Goal: Information Seeking & Learning: Find contact information

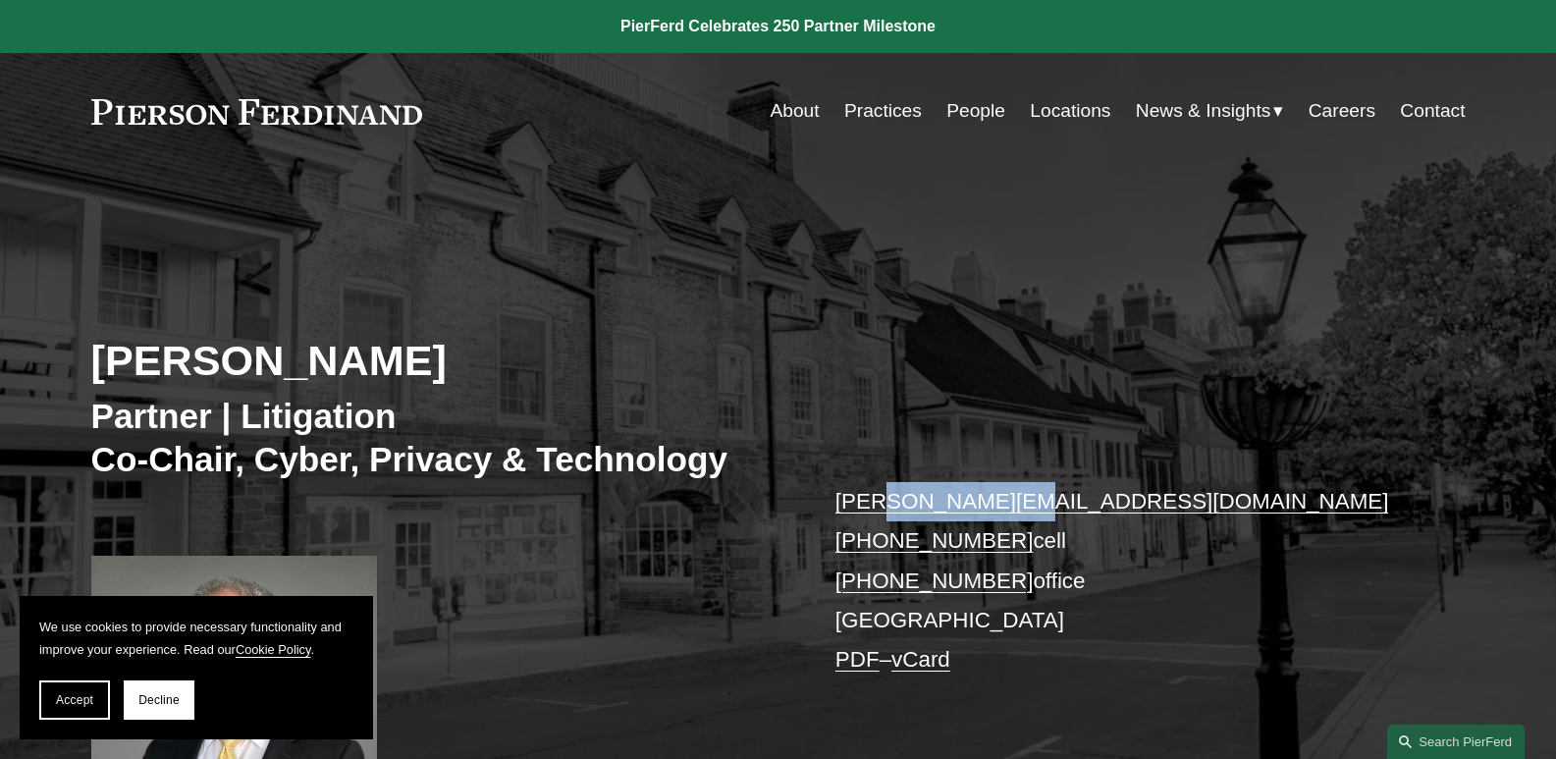
click at [1086, 534] on p "[PERSON_NAME][EMAIL_ADDRESS][DOMAIN_NAME] [PHONE_NUMBER] cell [PHONE_NUMBER] of…" at bounding box center [1122, 581] width 572 height 198
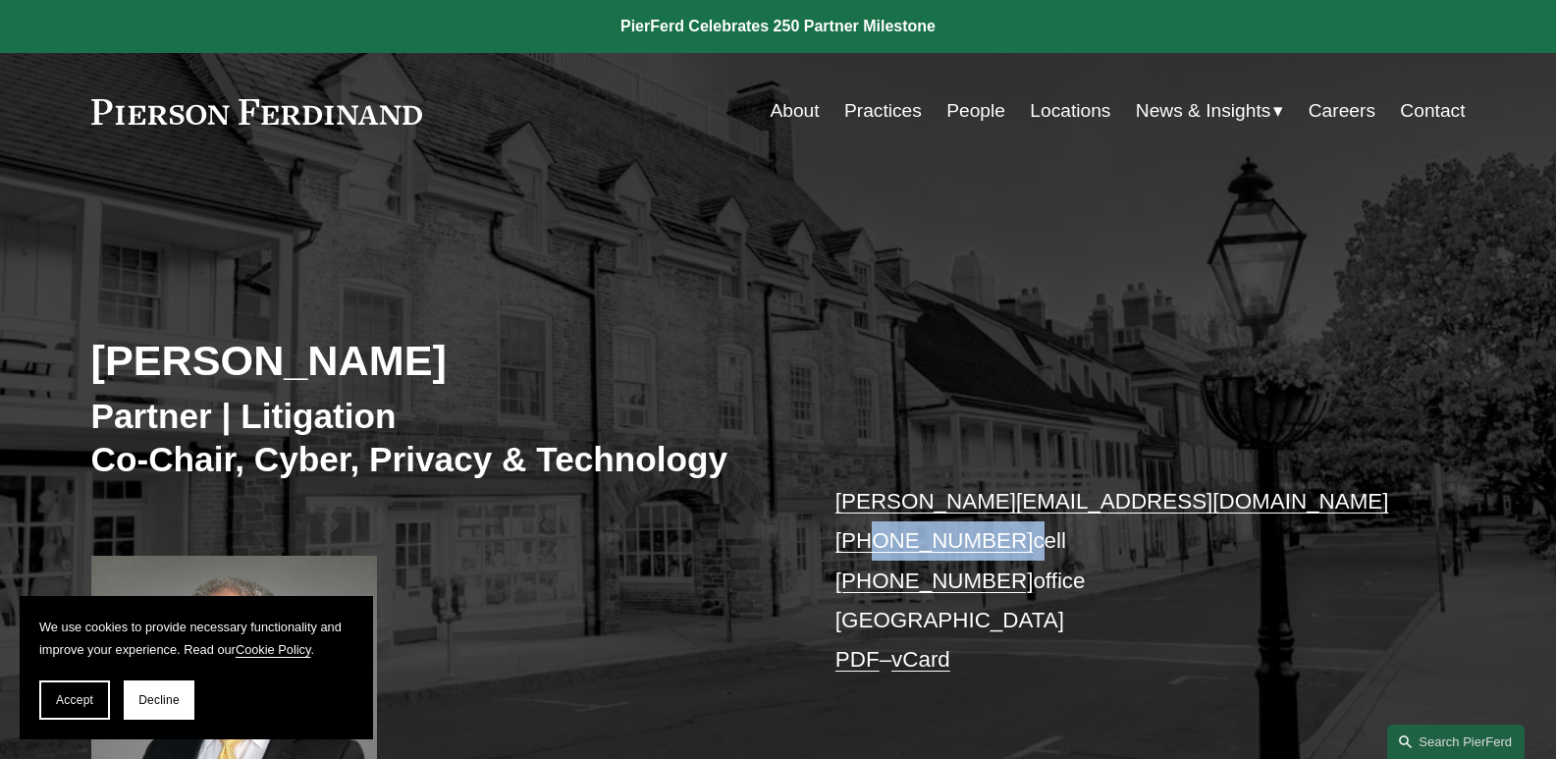
drag, startPoint x: 1007, startPoint y: 540, endPoint x: 866, endPoint y: 539, distance: 141.4
click at [866, 539] on p "[PERSON_NAME][EMAIL_ADDRESS][DOMAIN_NAME] [PHONE_NUMBER] cell [PHONE_NUMBER] of…" at bounding box center [1122, 581] width 572 height 198
copy p "732.996.2451"
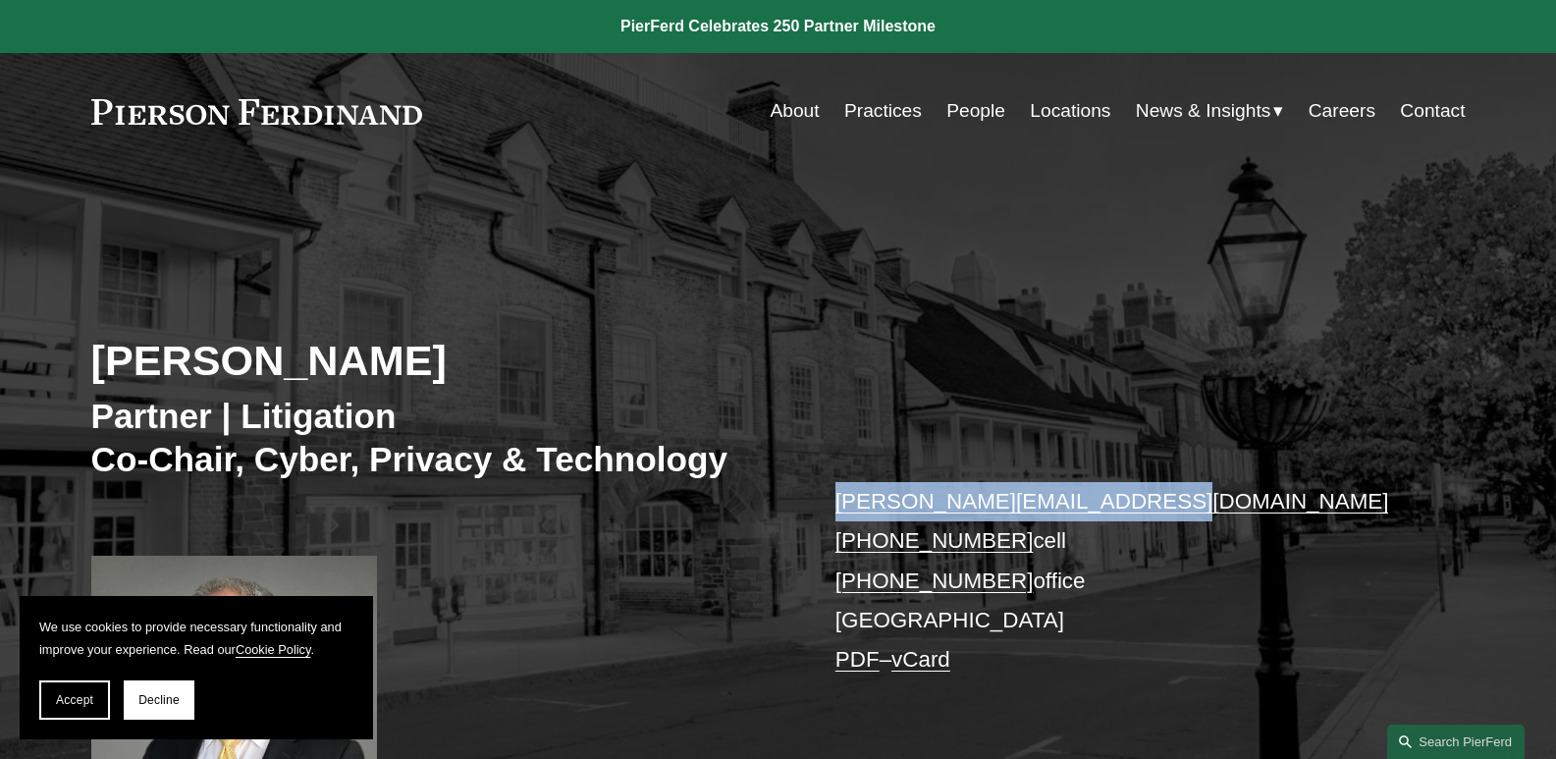
drag, startPoint x: 1174, startPoint y: 511, endPoint x: 1022, endPoint y: 550, distance: 157.2
click at [824, 500] on div "[PERSON_NAME] Partner | Litigation Co-Chair, Cyber, Privacy & Technology [PERSO…" at bounding box center [778, 511] width 1556 height 591
copy link "[PERSON_NAME][EMAIL_ADDRESS][DOMAIN_NAME]"
drag, startPoint x: 1003, startPoint y: 574, endPoint x: 870, endPoint y: 576, distance: 133.5
click at [870, 576] on p "[PERSON_NAME][EMAIL_ADDRESS][DOMAIN_NAME] [PHONE_NUMBER] cell [PHONE_NUMBER] of…" at bounding box center [1122, 581] width 572 height 198
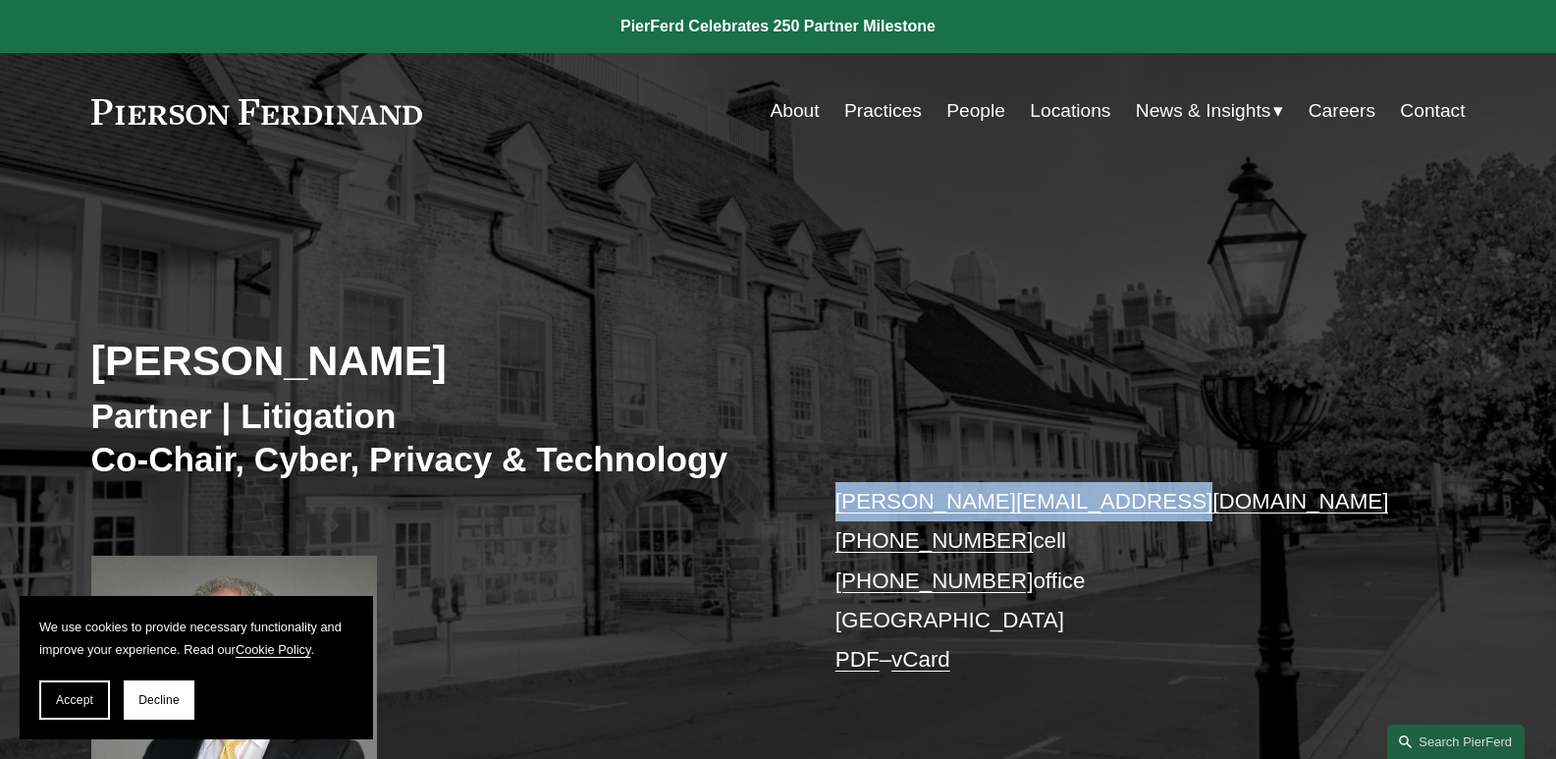
copy link "732.902.0731"
